Goal: Information Seeking & Learning: Learn about a topic

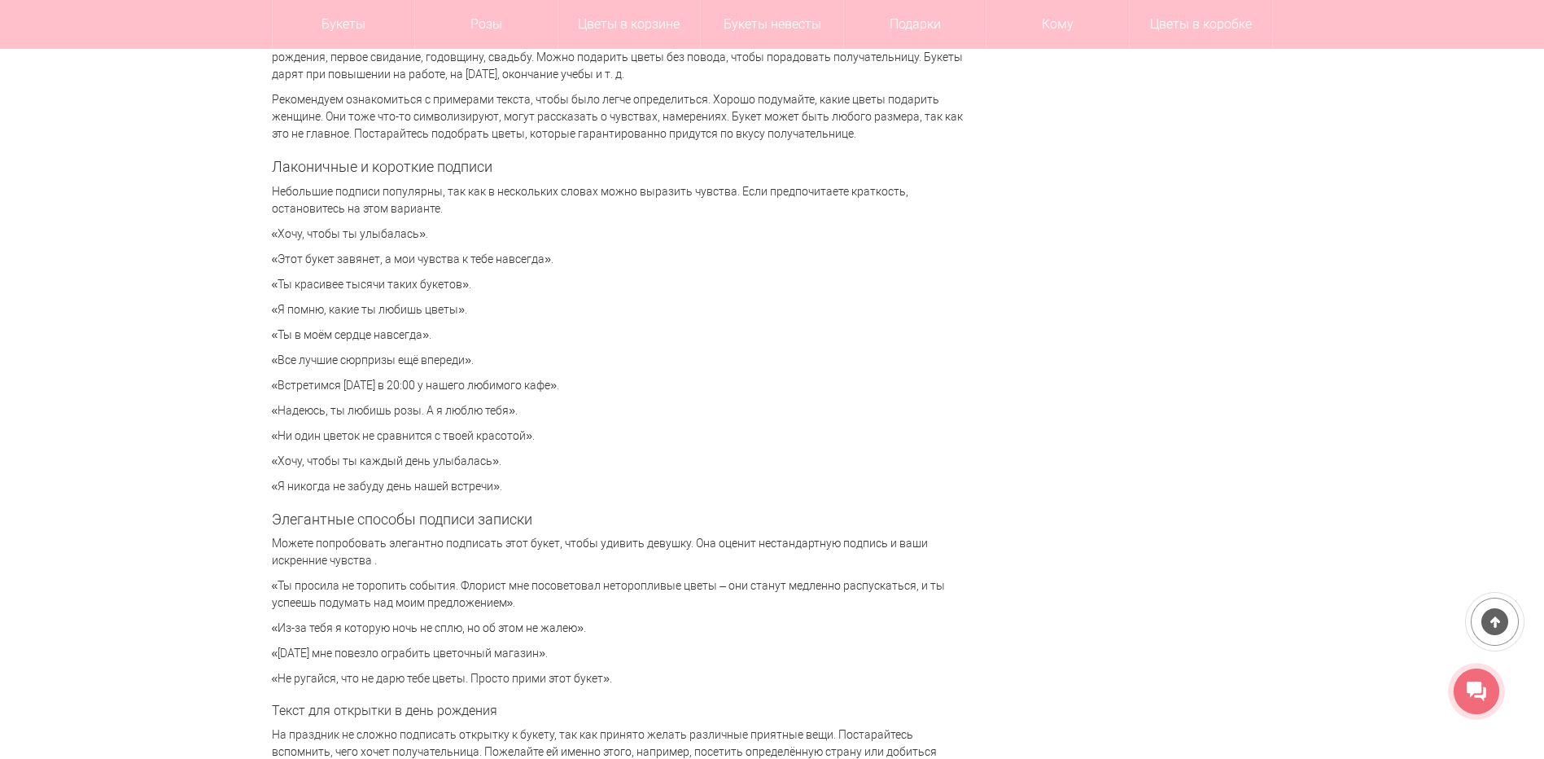
scroll to position [3581, 0]
drag, startPoint x: 286, startPoint y: 252, endPoint x: 523, endPoint y: 243, distance: 237.9
click at [523, 243] on div "Милая записка, которая приложена к букету цветов, придает композиции завершенны…" at bounding box center [618, 308] width 692 height 7208
drag, startPoint x: 523, startPoint y: 243, endPoint x: 742, endPoint y: 331, distance: 236.2
click at [742, 331] on p "«Ты в моём сердце навсегда»." at bounding box center [618, 332] width 692 height 17
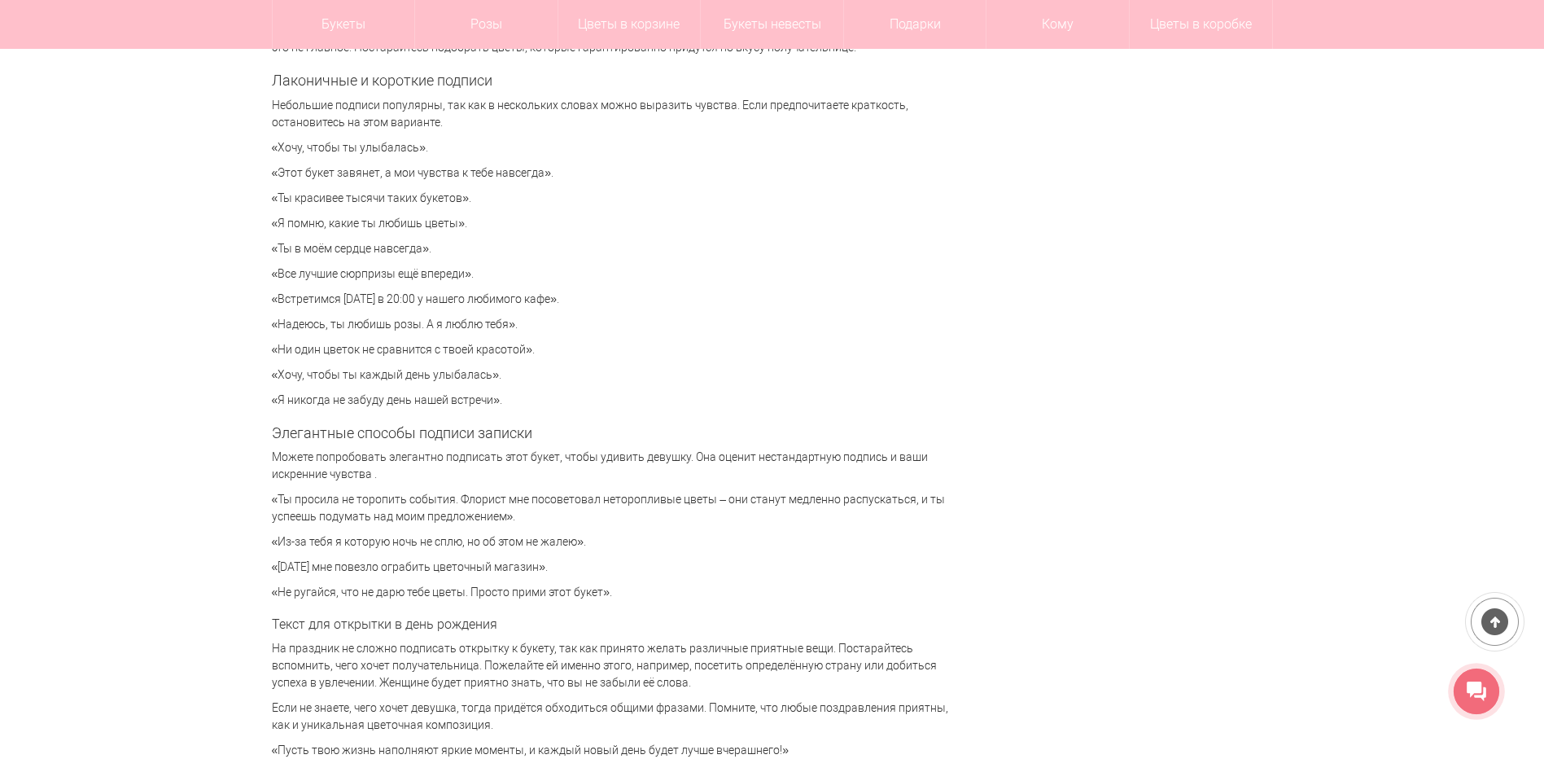
scroll to position [3826, 0]
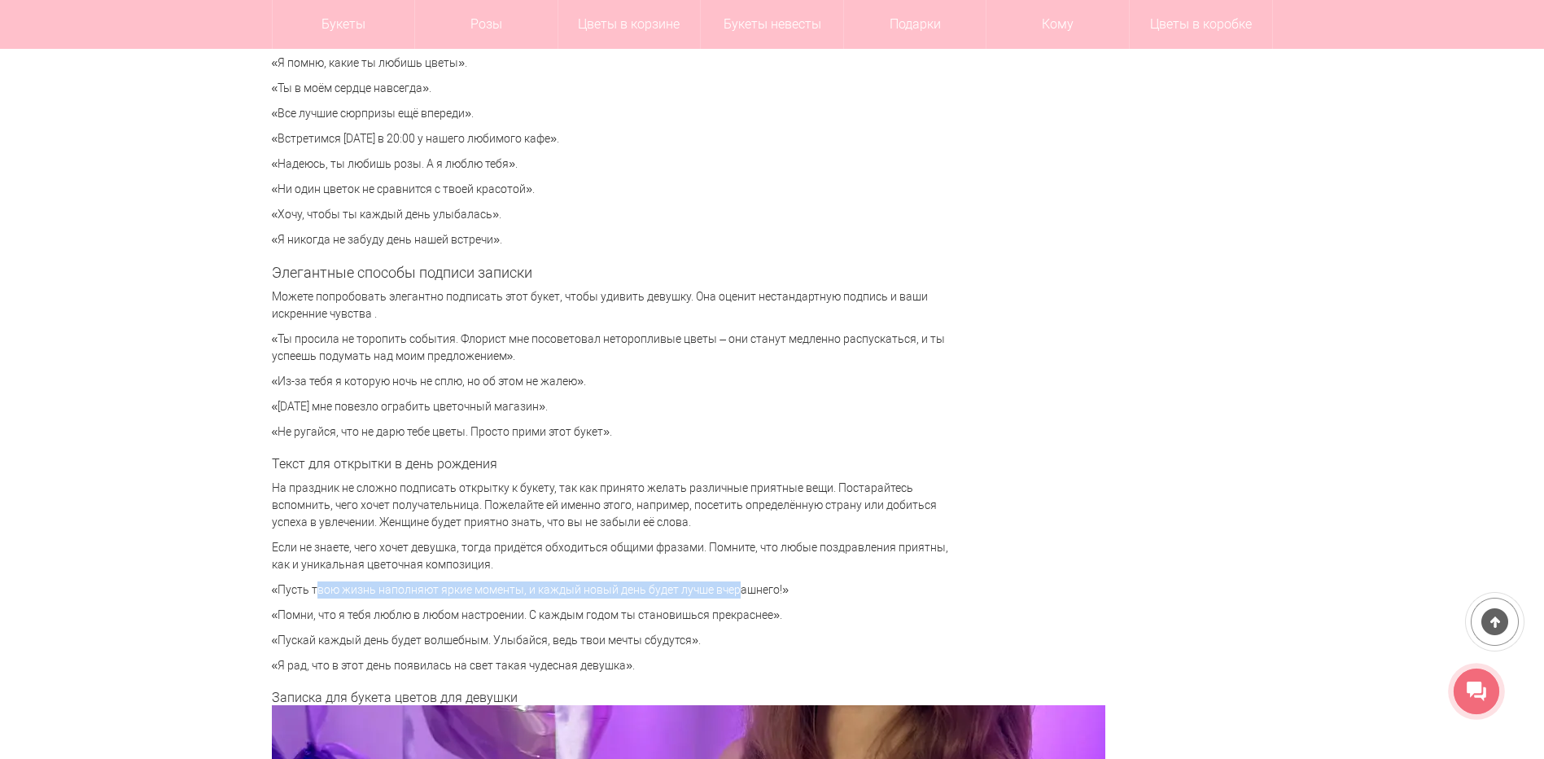
drag, startPoint x: 304, startPoint y: 589, endPoint x: 723, endPoint y: 584, distance: 419.2
click at [723, 584] on p "«Пусть твою жизнь наполняют яркие моменты, и каждый новый день будет лучше вчер…" at bounding box center [618, 589] width 692 height 17
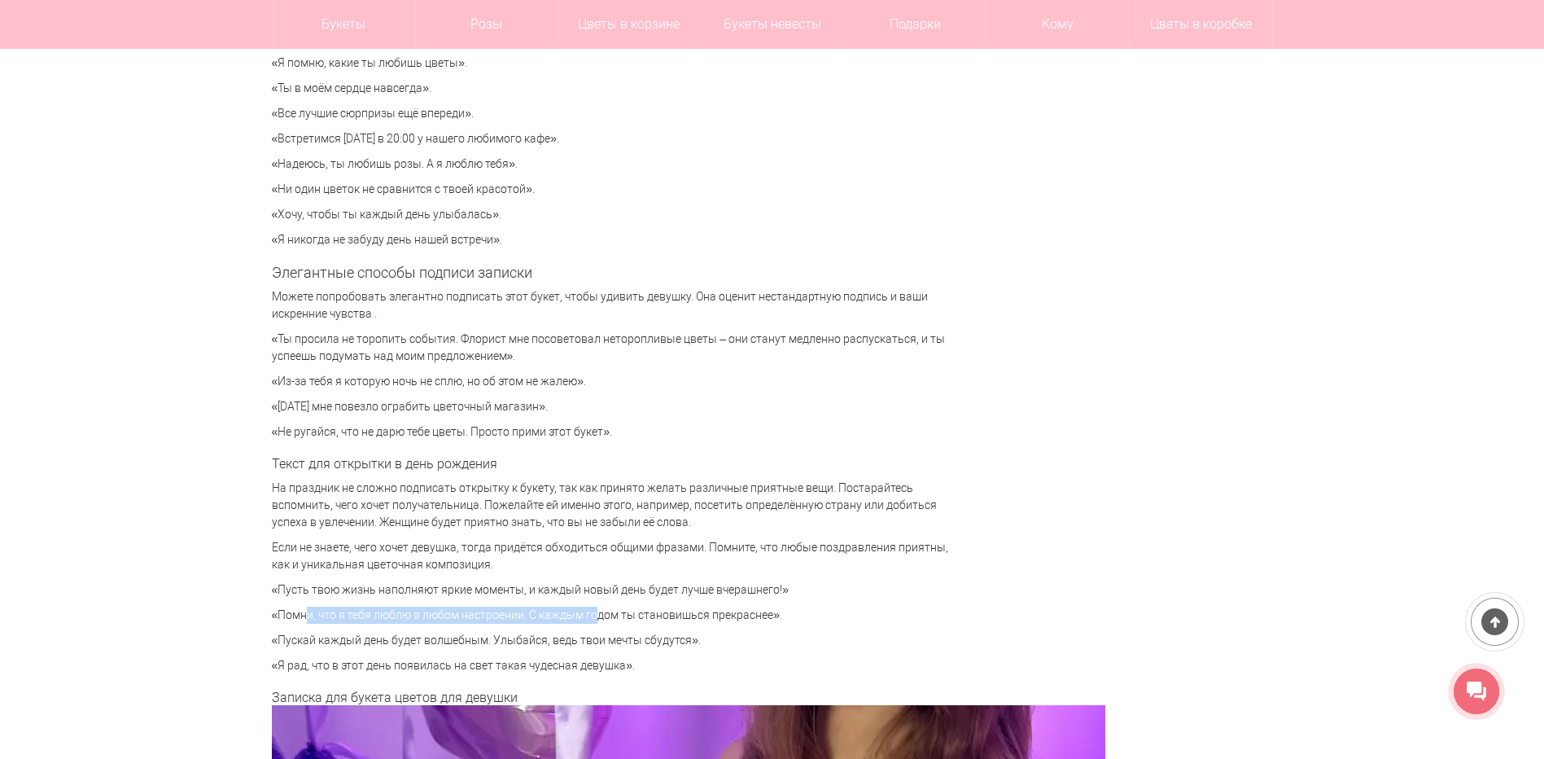
drag, startPoint x: 438, startPoint y: 615, endPoint x: 584, endPoint y: 615, distance: 146.5
click at [584, 615] on p "«Помни, что я тебя люблю в любом настроении. С каждым годом ты становишься прек…" at bounding box center [618, 614] width 692 height 17
click at [357, 663] on p "«Я рад, что в этот день появилась на свет такая чудесная девушка»." at bounding box center [618, 665] width 692 height 17
drag, startPoint x: 333, startPoint y: 665, endPoint x: 647, endPoint y: 672, distance: 314.3
click at [647, 672] on p "«Я рад, что в этот день появилась на свет такая чудесная девушка»." at bounding box center [618, 665] width 692 height 17
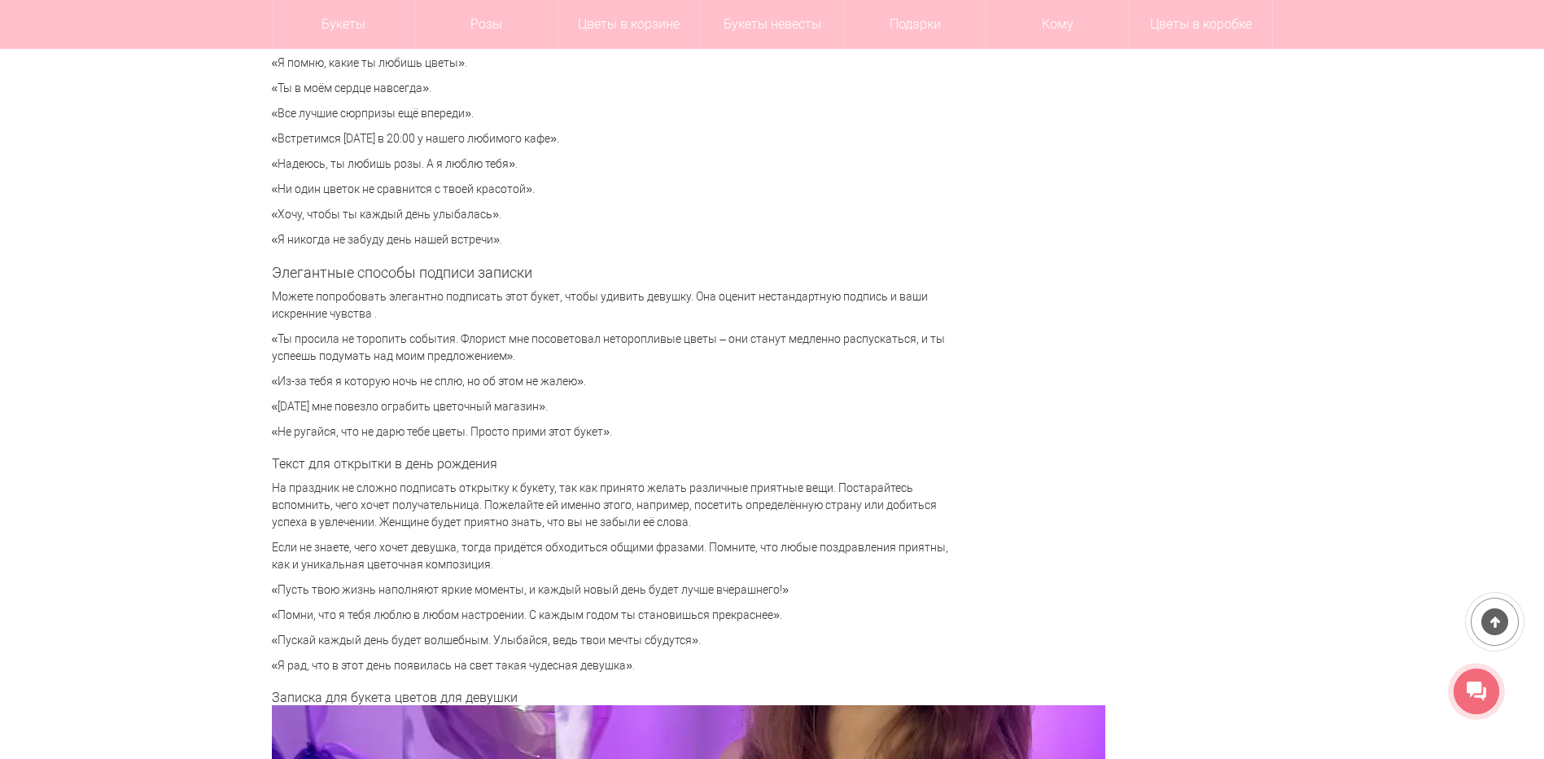
drag, startPoint x: 620, startPoint y: 665, endPoint x: 352, endPoint y: 662, distance: 268.6
click at [352, 662] on p "«Я рад, что в этот день появилась на свет такая чудесная девушка»." at bounding box center [618, 665] width 692 height 17
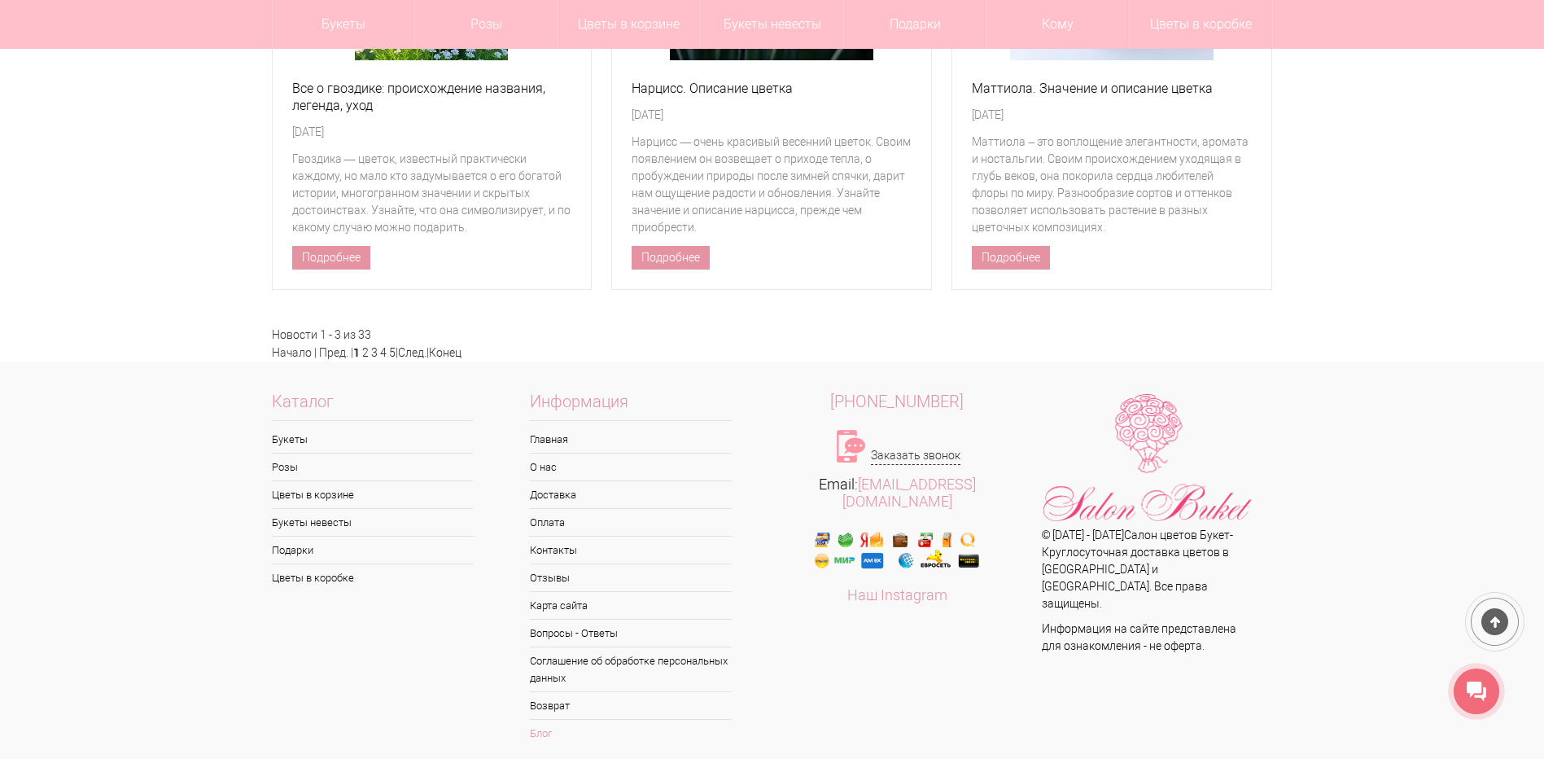
scroll to position [7783, 0]
